Goal: Find specific page/section: Find specific page/section

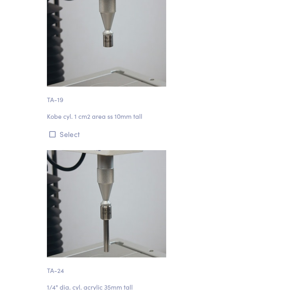
scroll to position [2903, 0]
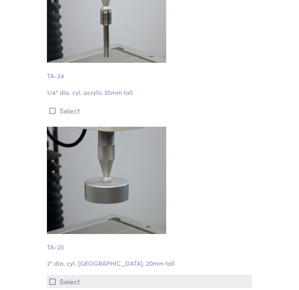
click at [71, 275] on button "Select" at bounding box center [149, 281] width 205 height 13
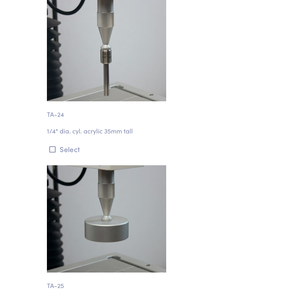
scroll to position [2863, 0]
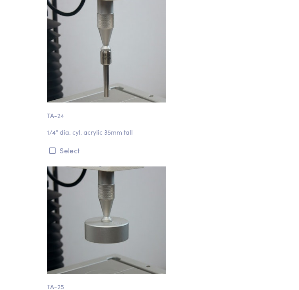
click at [94, 167] on img at bounding box center [106, 220] width 119 height 107
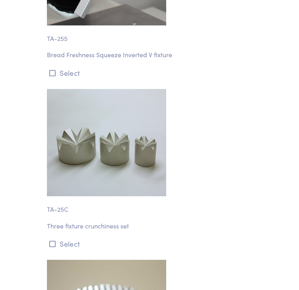
scroll to position [29411, 0]
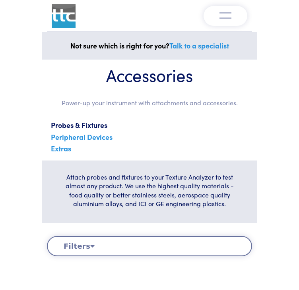
scroll to position [358, 0]
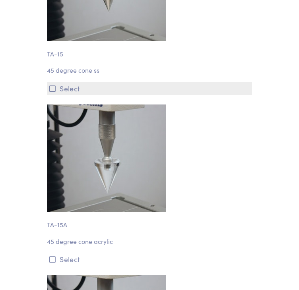
click at [179, 95] on button "Select" at bounding box center [149, 88] width 205 height 13
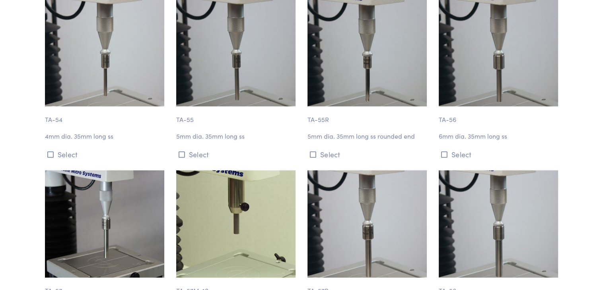
scroll to position [2624, 0]
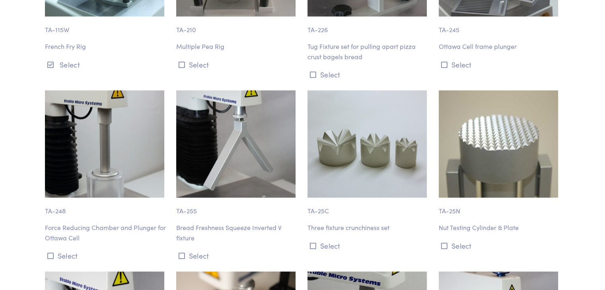
scroll to position [7721, 0]
